Goal: Information Seeking & Learning: Learn about a topic

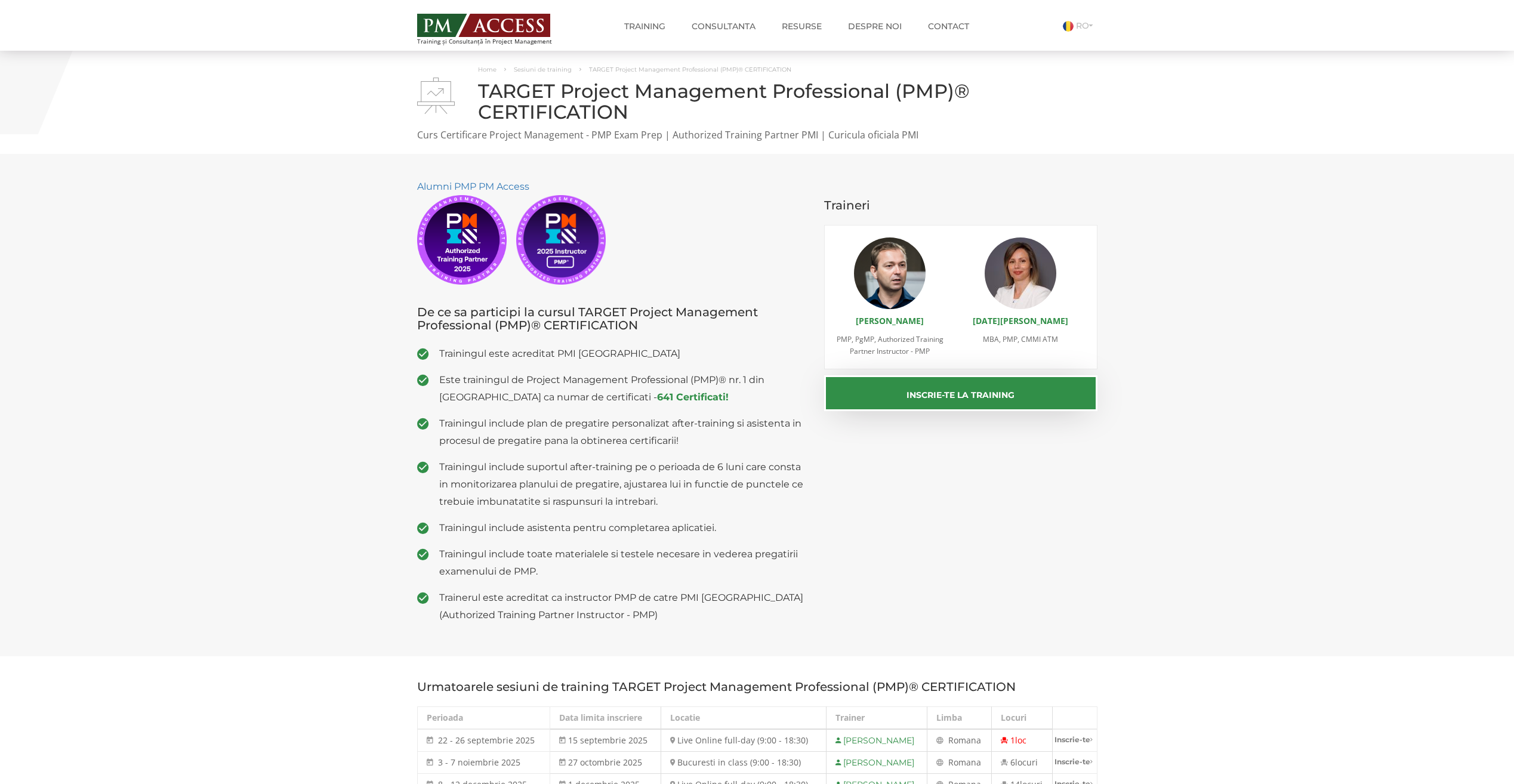
click at [1071, 33] on li "RO" at bounding box center [1048, 31] width 99 height 24
click at [1084, 26] on link "RO" at bounding box center [1080, 26] width 35 height 11
click at [1080, 38] on link "EN" at bounding box center [1074, 41] width 25 height 11
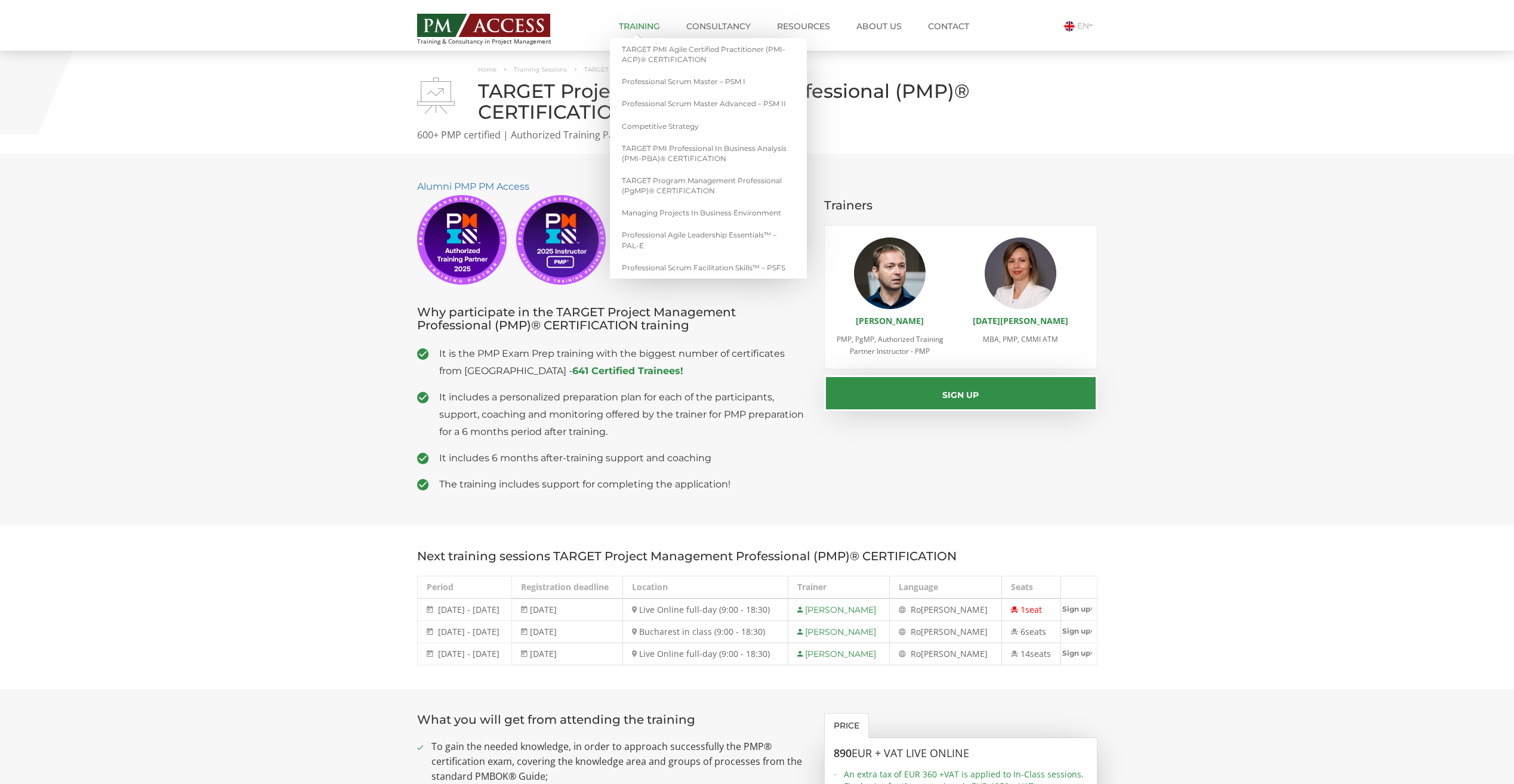
click at [644, 27] on link "Training" at bounding box center [639, 26] width 59 height 24
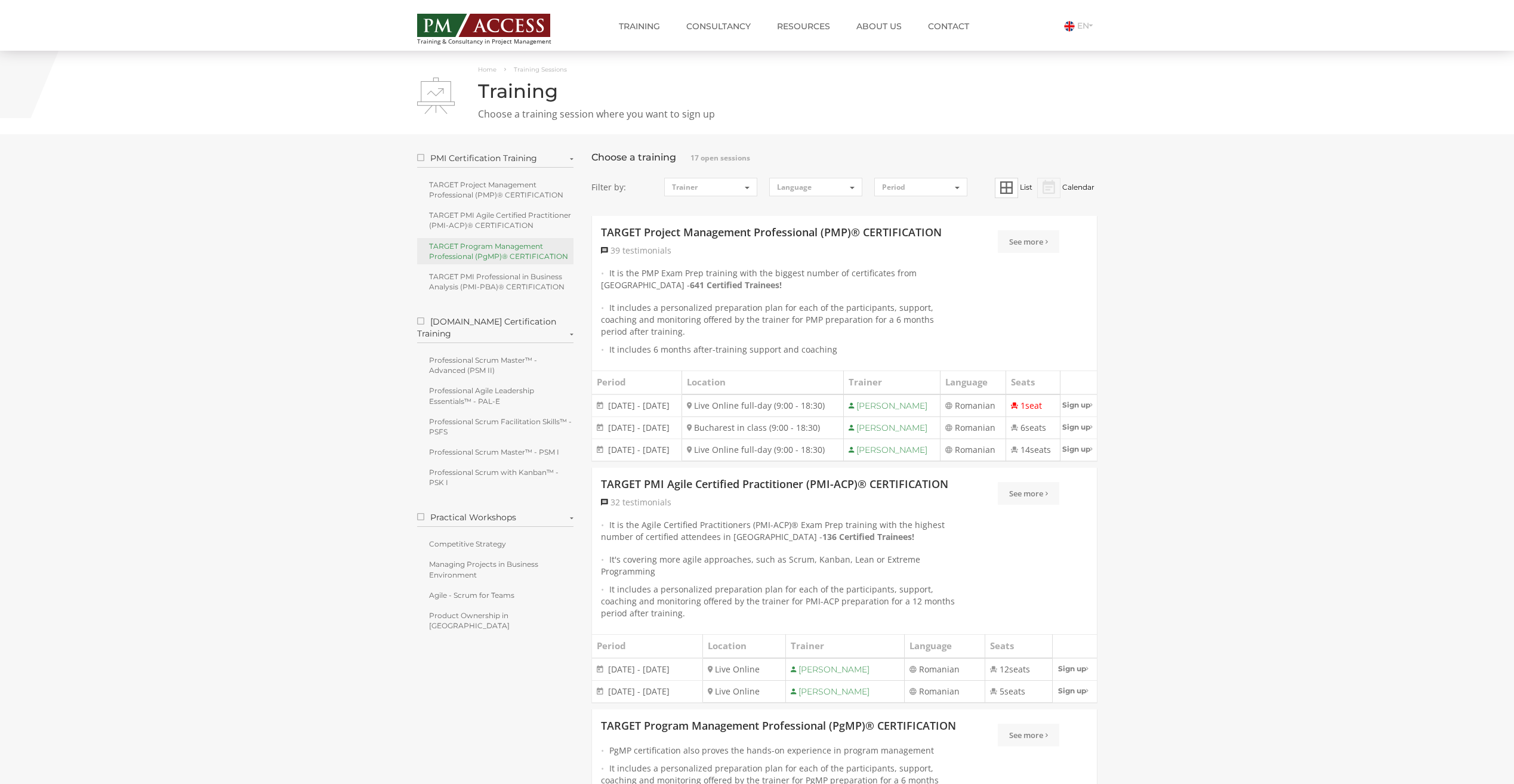
click at [463, 251] on link "TARGET Program Management Professional (PgMP)® CERTIFICATION" at bounding box center [495, 252] width 157 height 26
click at [484, 241] on link "TARGET Program Management Professional (PgMP)® CERTIFICATION" at bounding box center [495, 252] width 157 height 26
click at [477, 186] on link "TARGET Project Management Professional (PMP)® CERTIFICATION" at bounding box center [495, 189] width 157 height 26
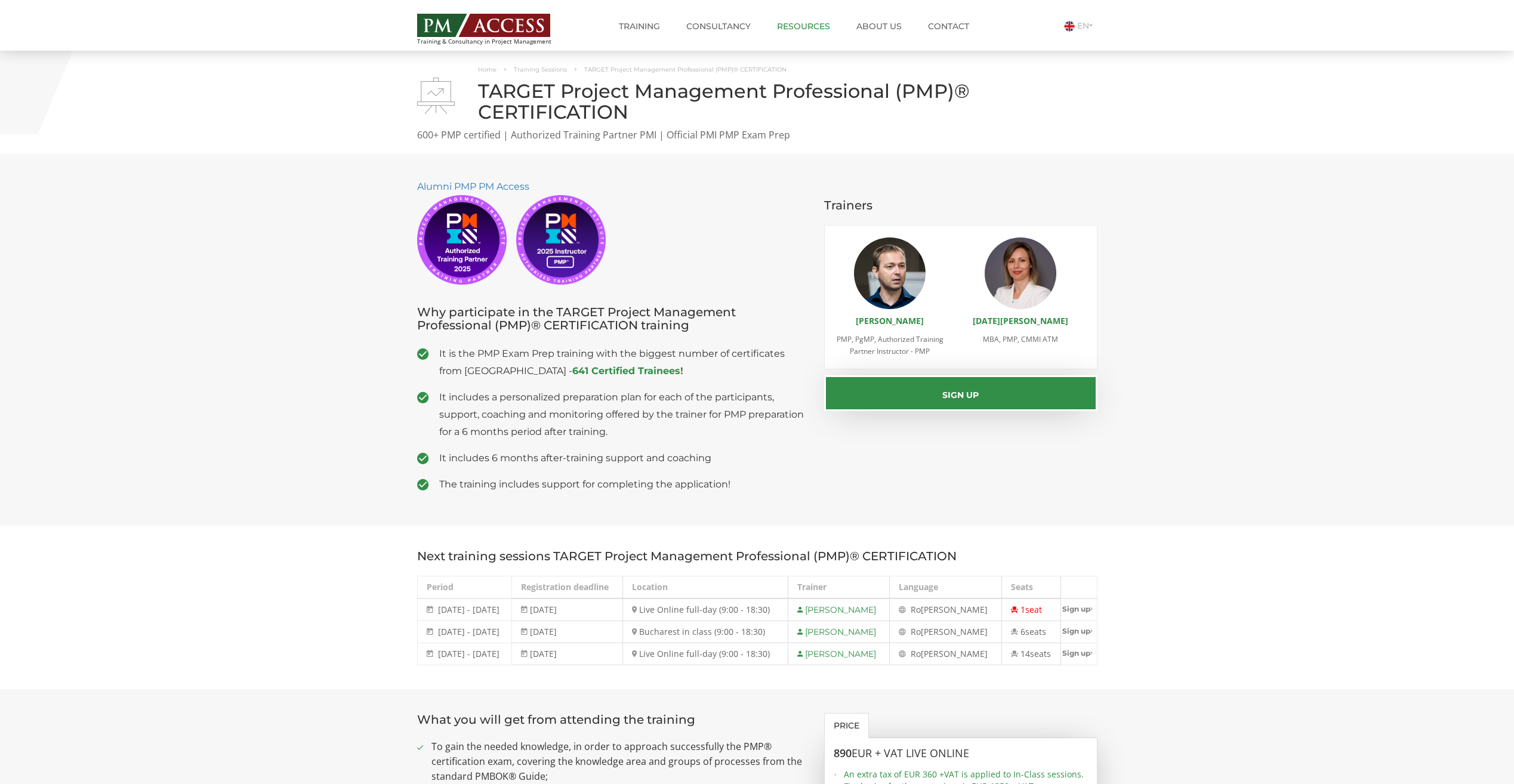
click at [800, 26] on link "Resources" at bounding box center [803, 26] width 71 height 24
click at [630, 23] on link "Training" at bounding box center [639, 26] width 59 height 24
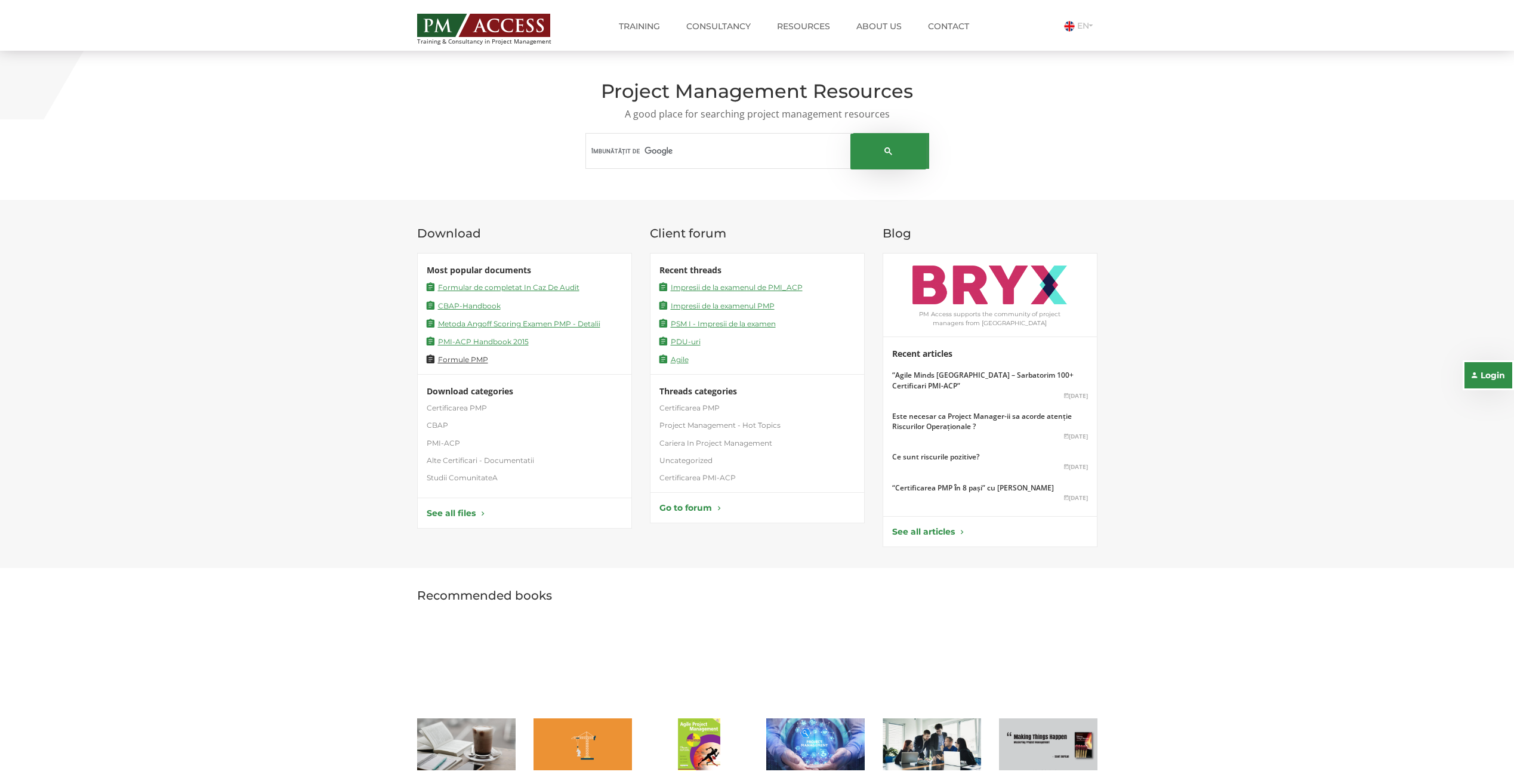
click at [455, 356] on link "Formule PMP" at bounding box center [457, 358] width 61 height 12
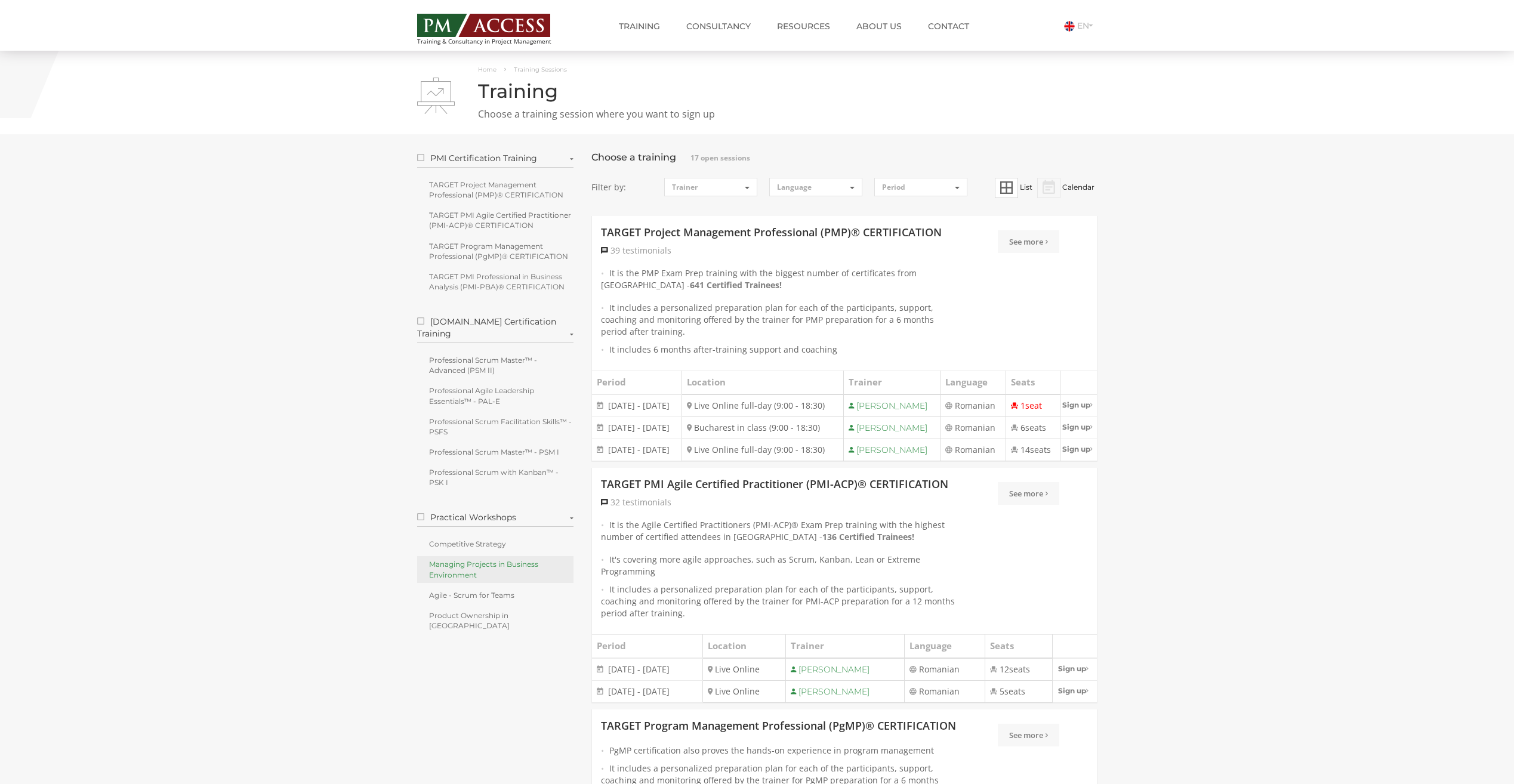
click at [443, 564] on link "Managing Projects in Business Environment" at bounding box center [495, 569] width 157 height 26
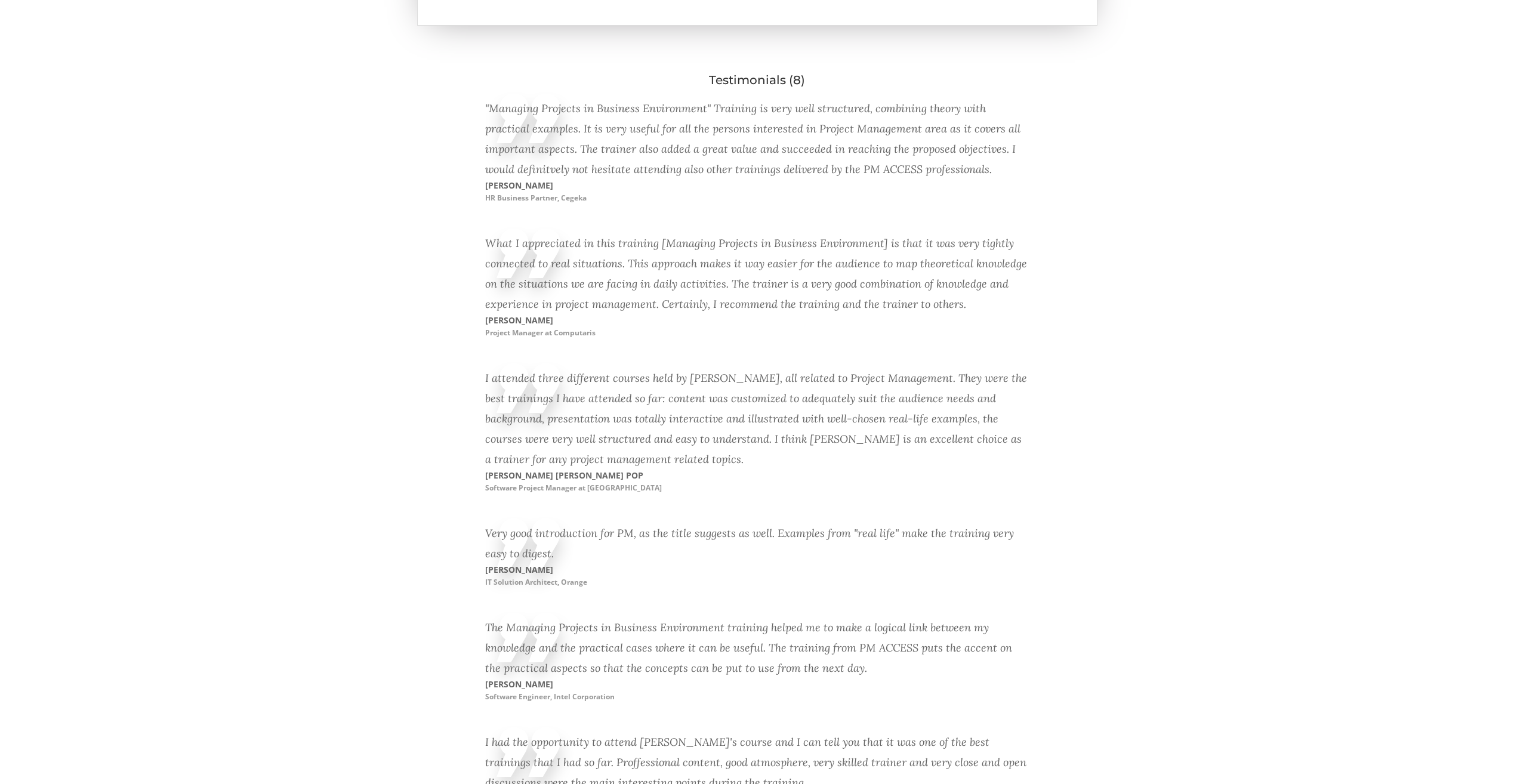
scroll to position [1611, 0]
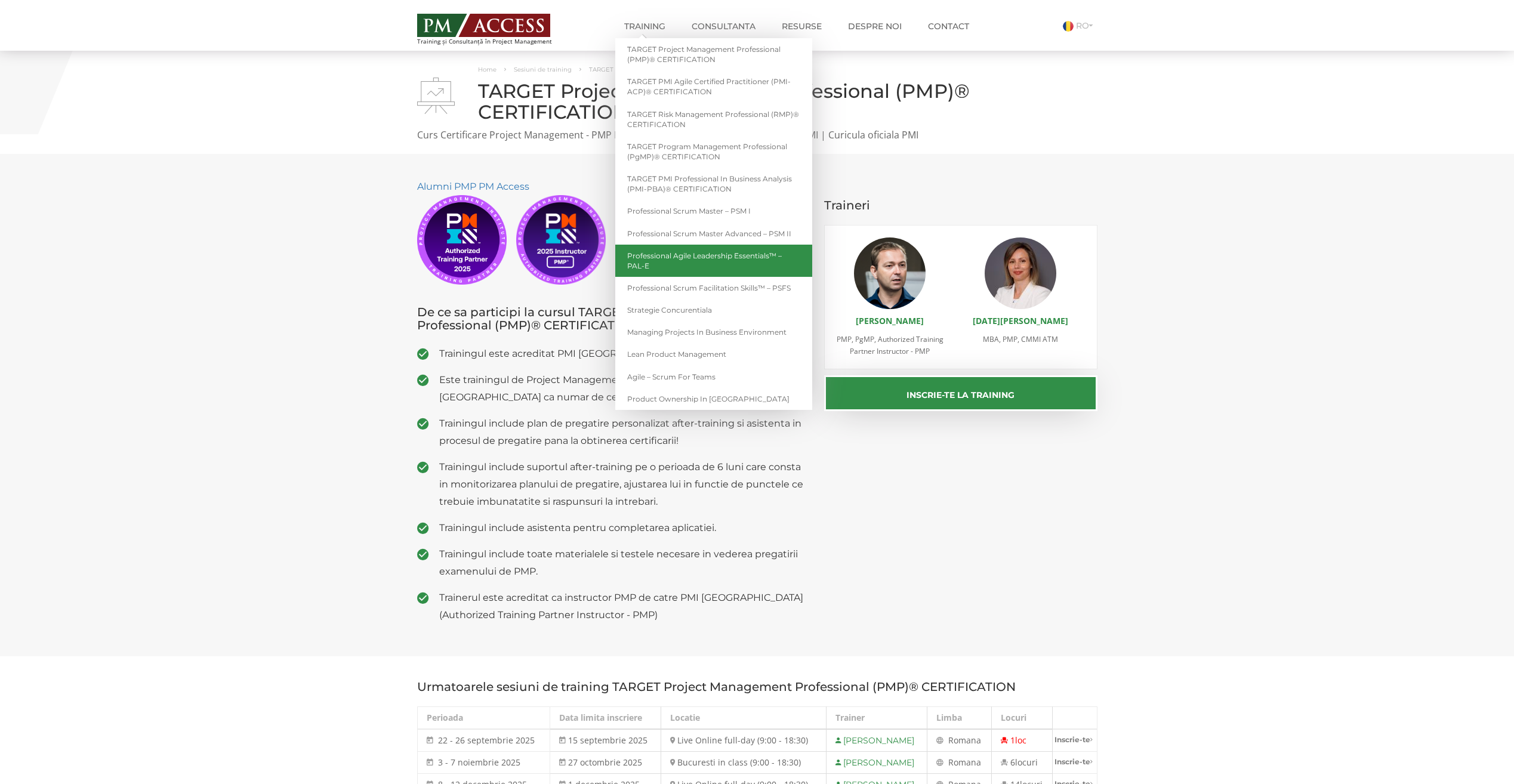
click at [681, 261] on link "Professional Agile Leadership Essentials™ – PAL-E" at bounding box center [714, 261] width 197 height 33
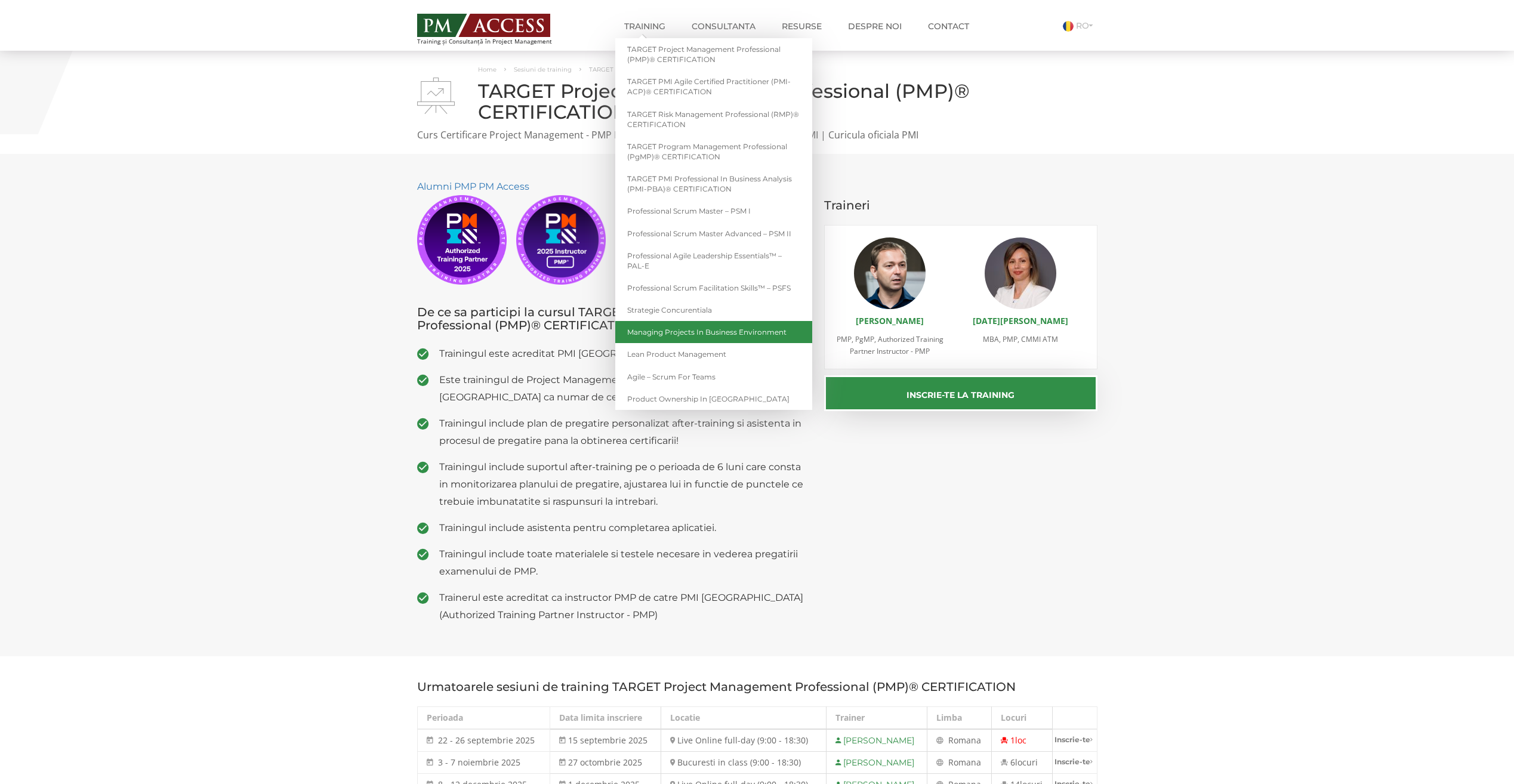
click at [713, 329] on link "Managing Projects in Business Environment" at bounding box center [714, 331] width 197 height 22
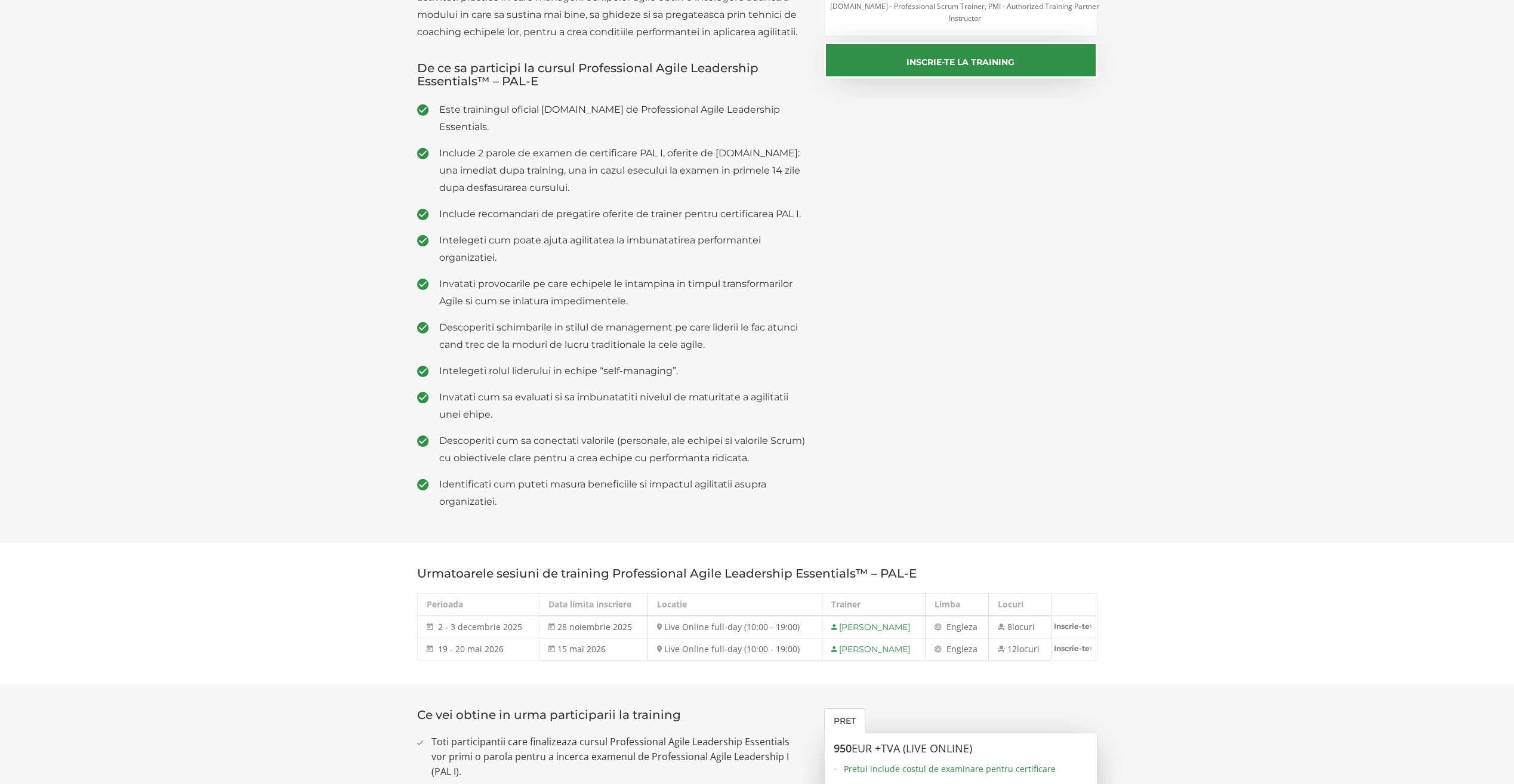
scroll to position [358, 0]
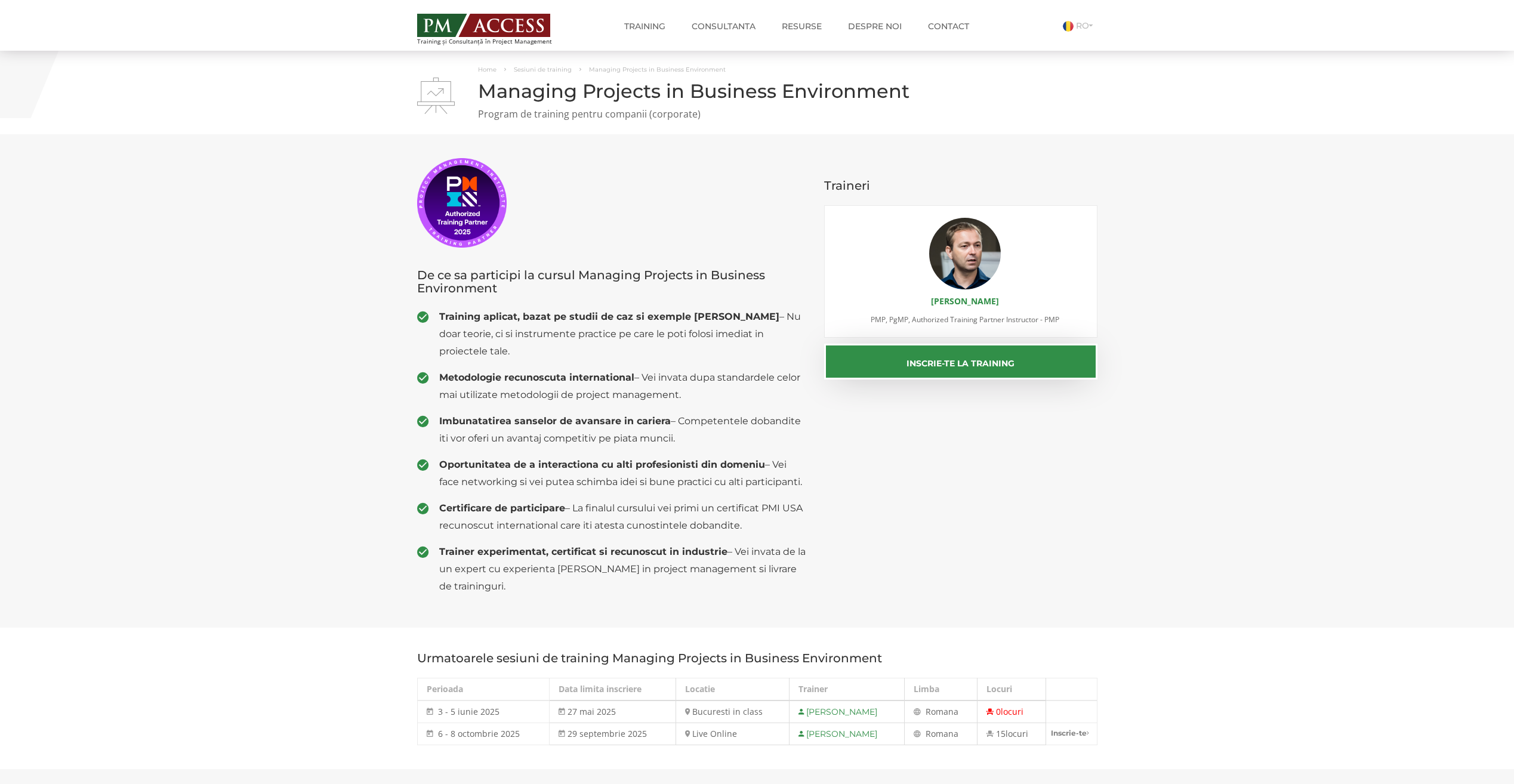
click at [534, 26] on img at bounding box center [483, 26] width 133 height 23
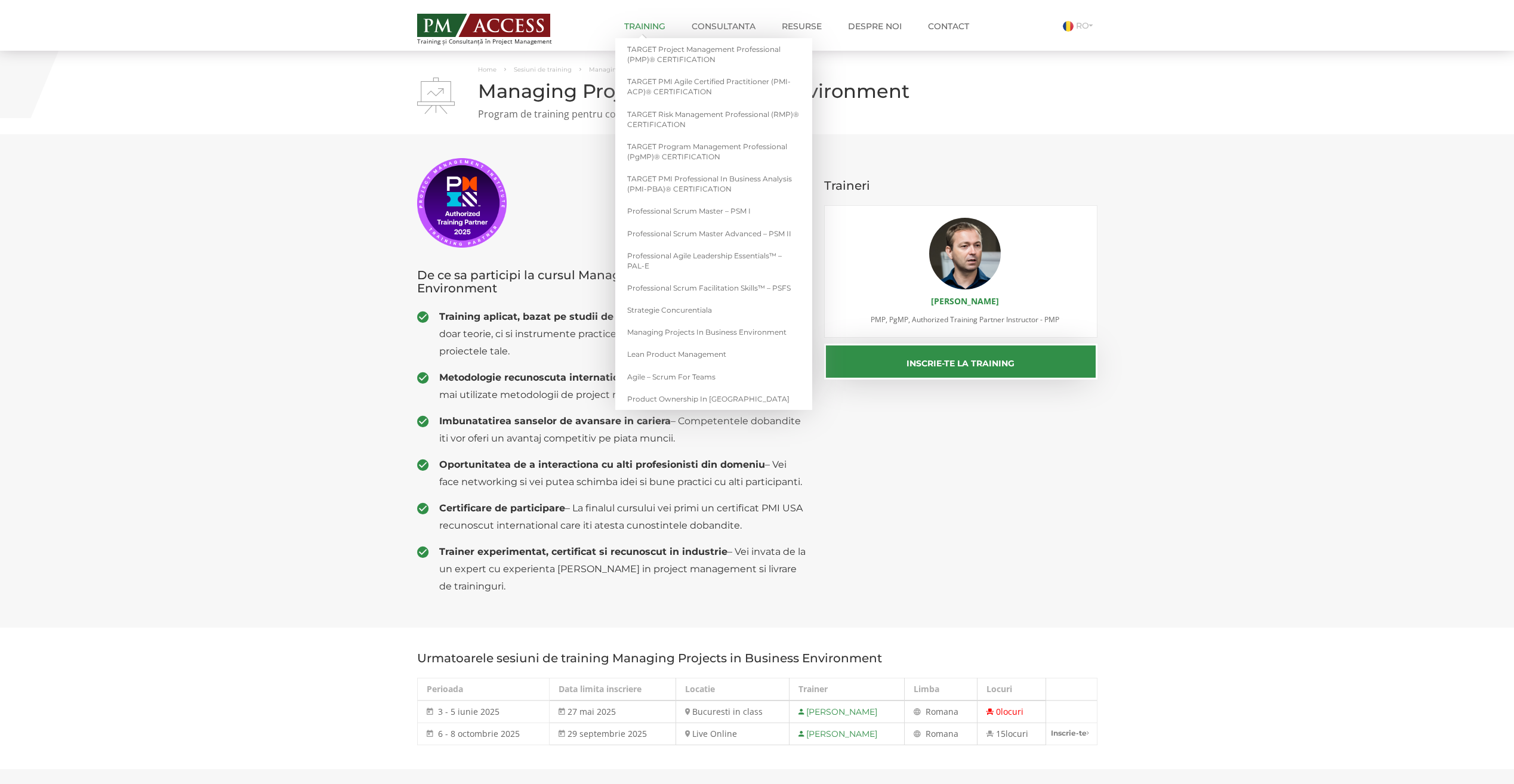
click at [654, 22] on link "Training" at bounding box center [644, 26] width 59 height 24
click at [648, 22] on link "Training" at bounding box center [644, 26] width 59 height 24
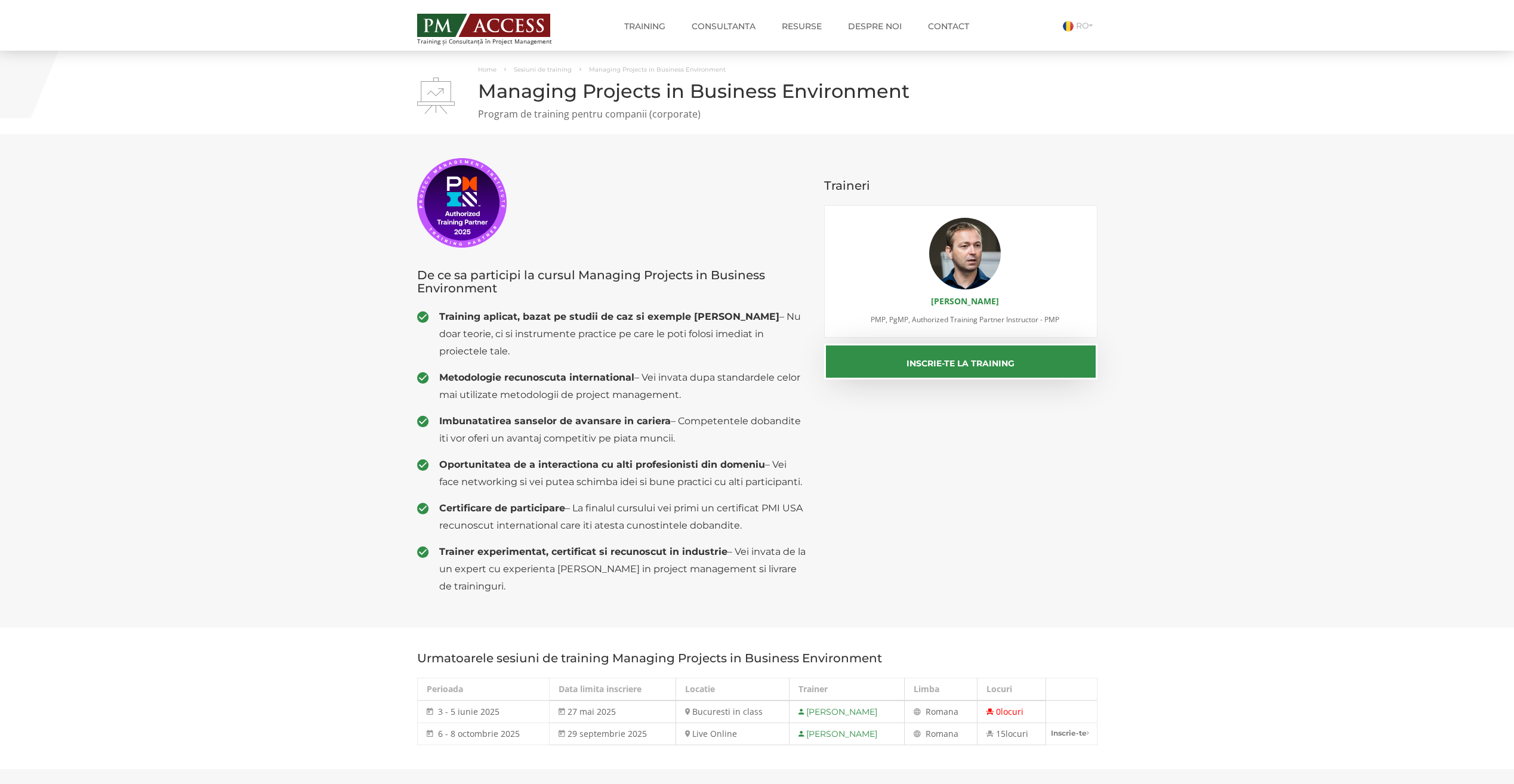
click at [459, 17] on img at bounding box center [483, 26] width 133 height 23
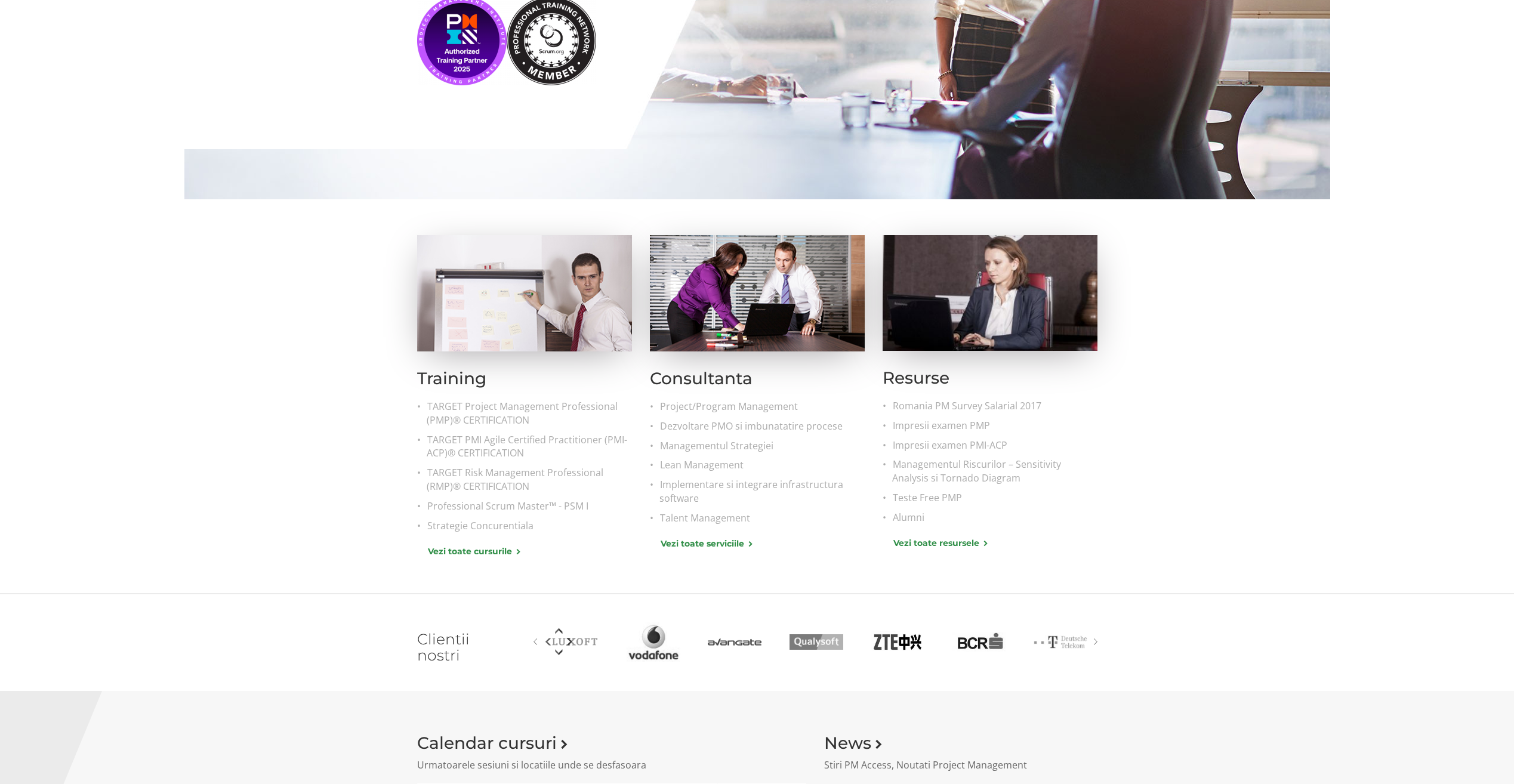
scroll to position [298, 0]
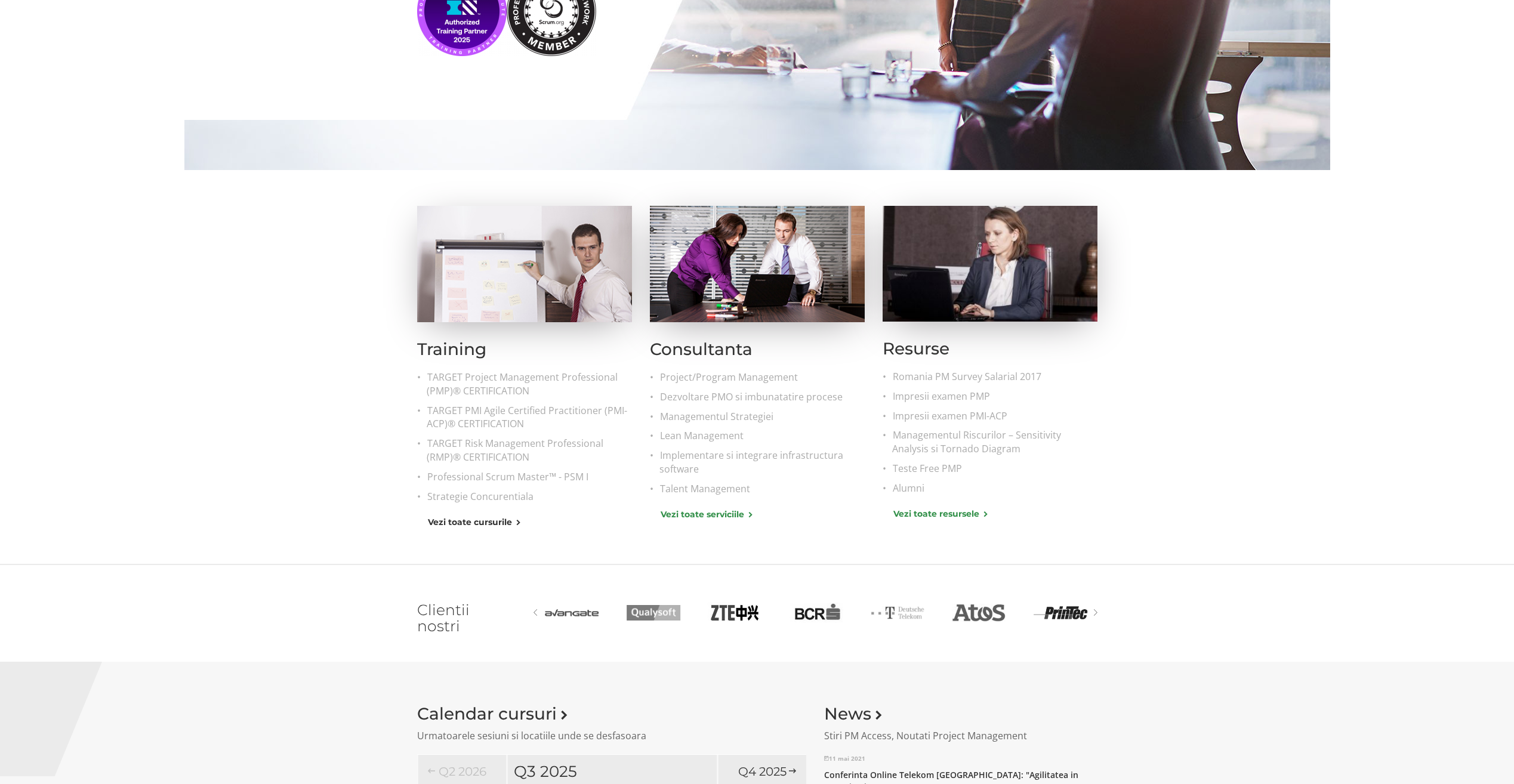
click at [466, 521] on link "Vezi toate cursurile" at bounding box center [474, 522] width 92 height 12
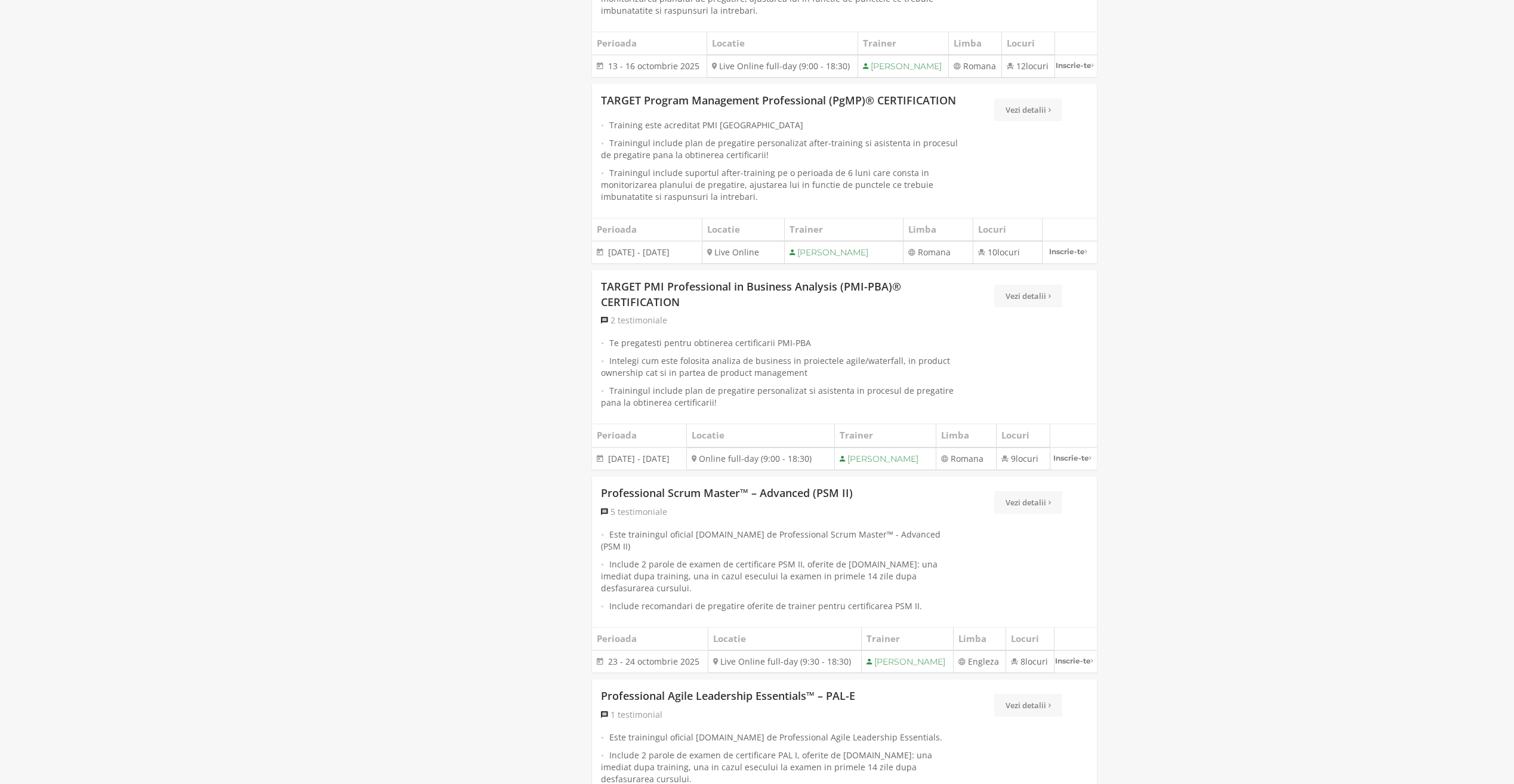
scroll to position [835, 0]
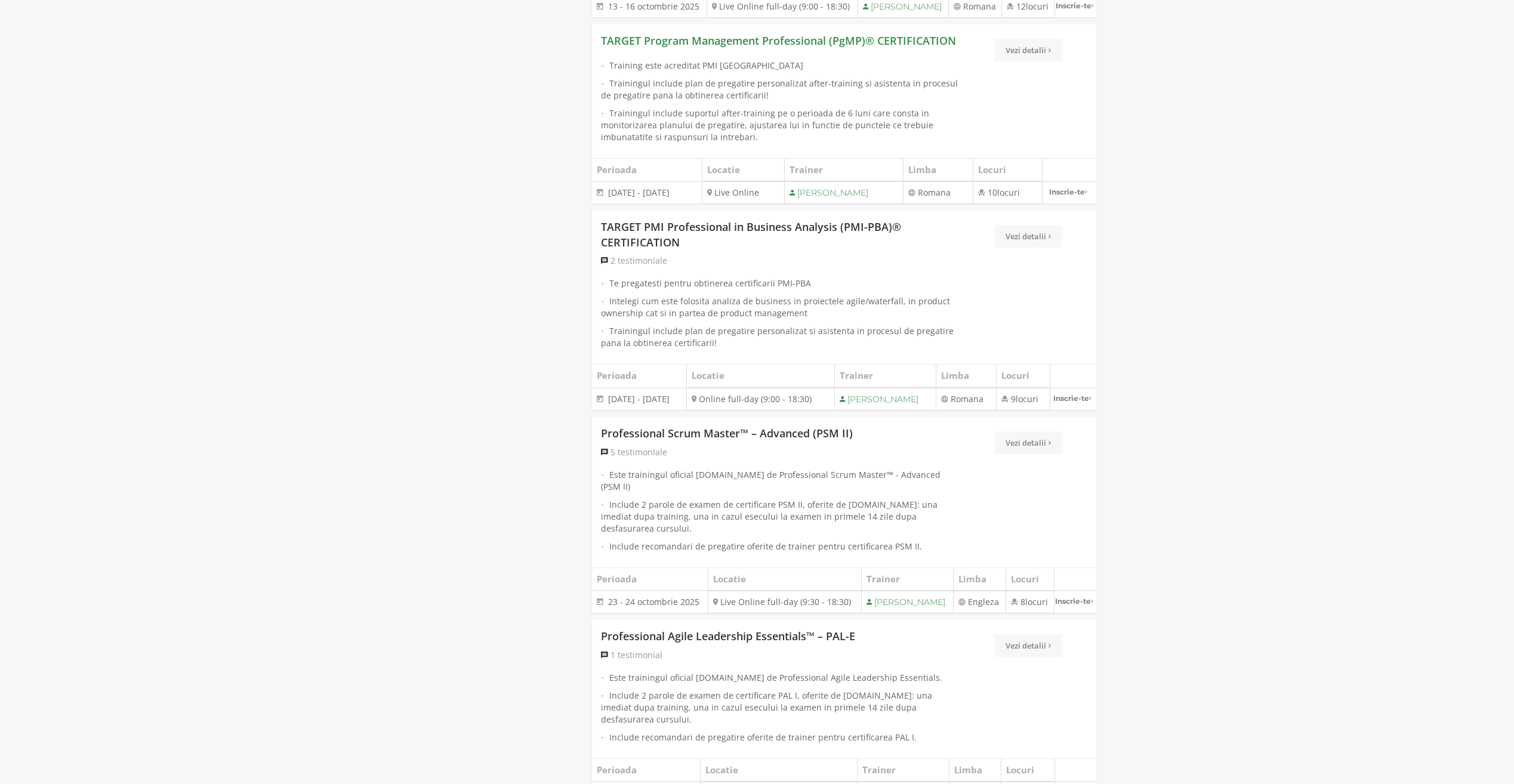
click at [824, 49] on link "TARGET Program Management Professional (PgMP)® CERTIFICATION" at bounding box center [778, 41] width 355 height 16
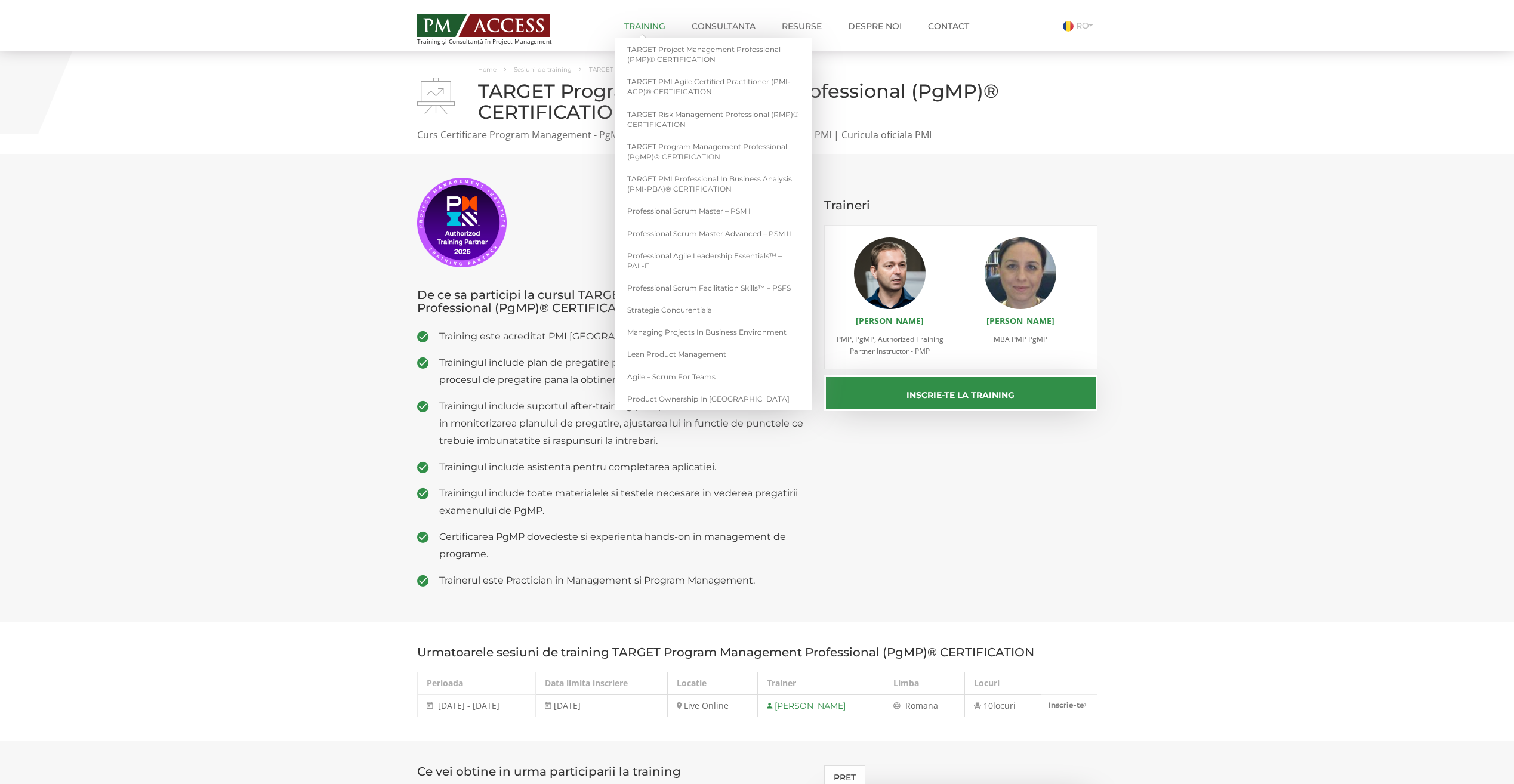
click at [655, 25] on link "Training" at bounding box center [644, 26] width 59 height 24
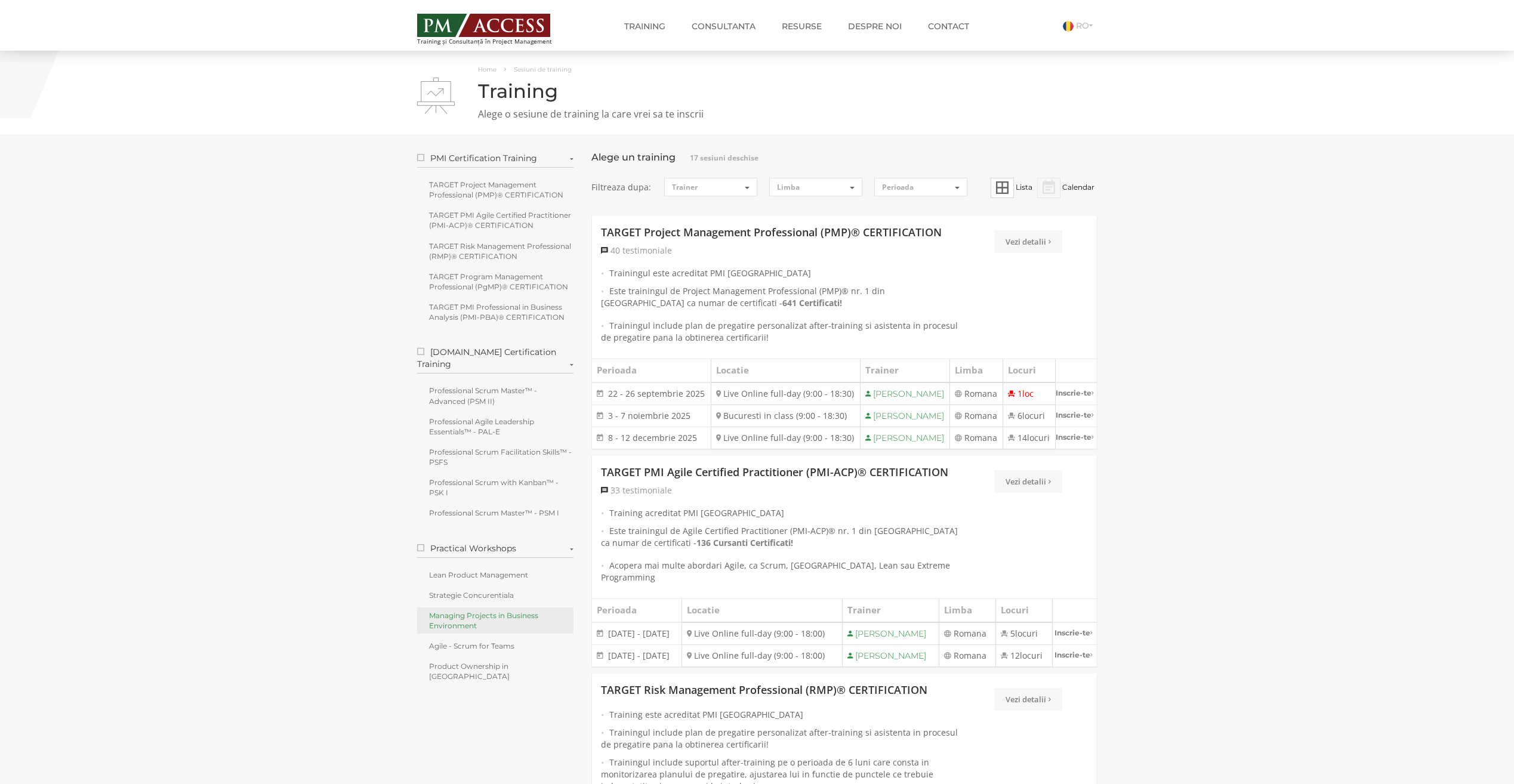
click at [454, 607] on link "Managing Projects in Business Environment" at bounding box center [495, 620] width 157 height 26
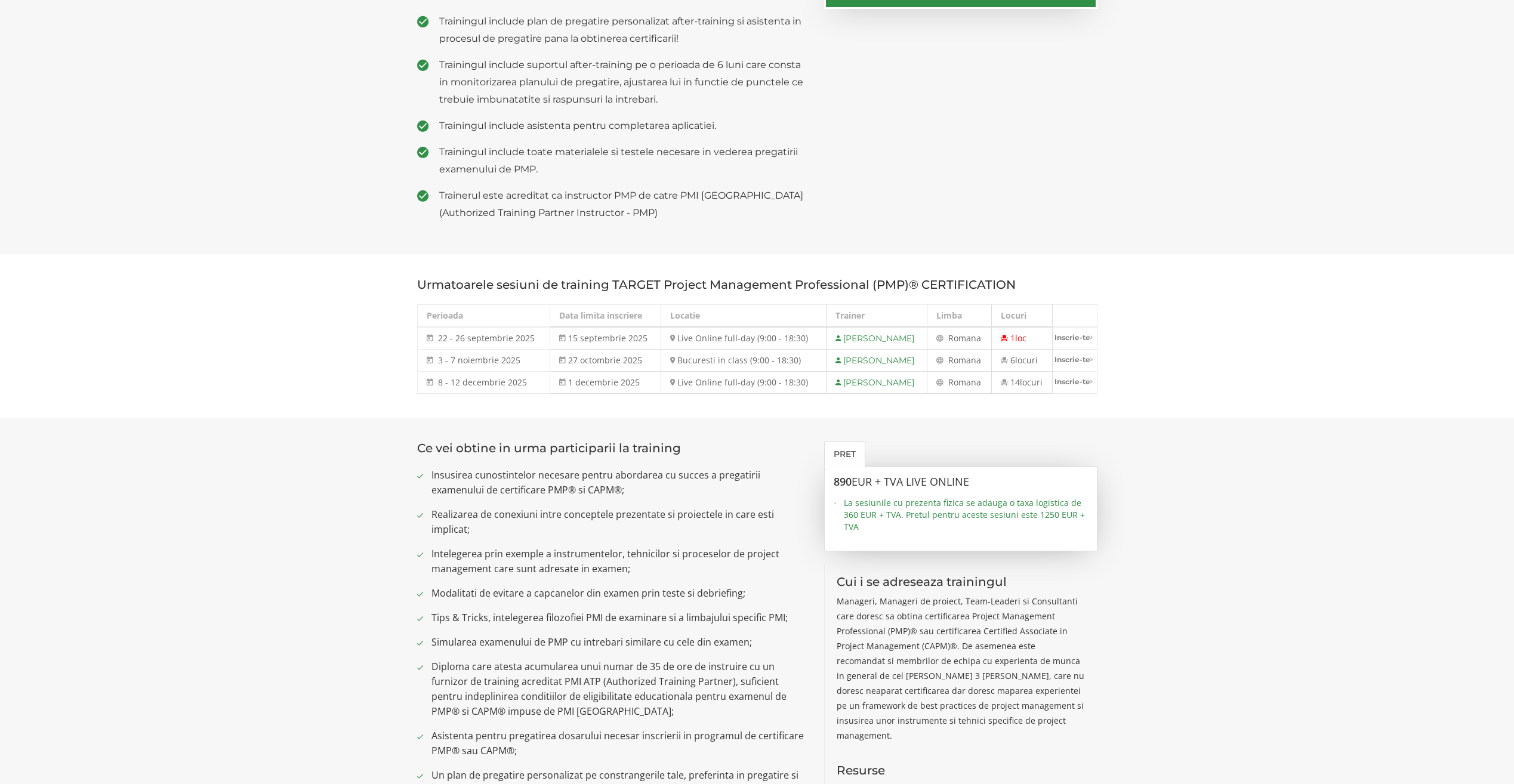
scroll to position [418, 0]
